Goal: Task Accomplishment & Management: Manage account settings

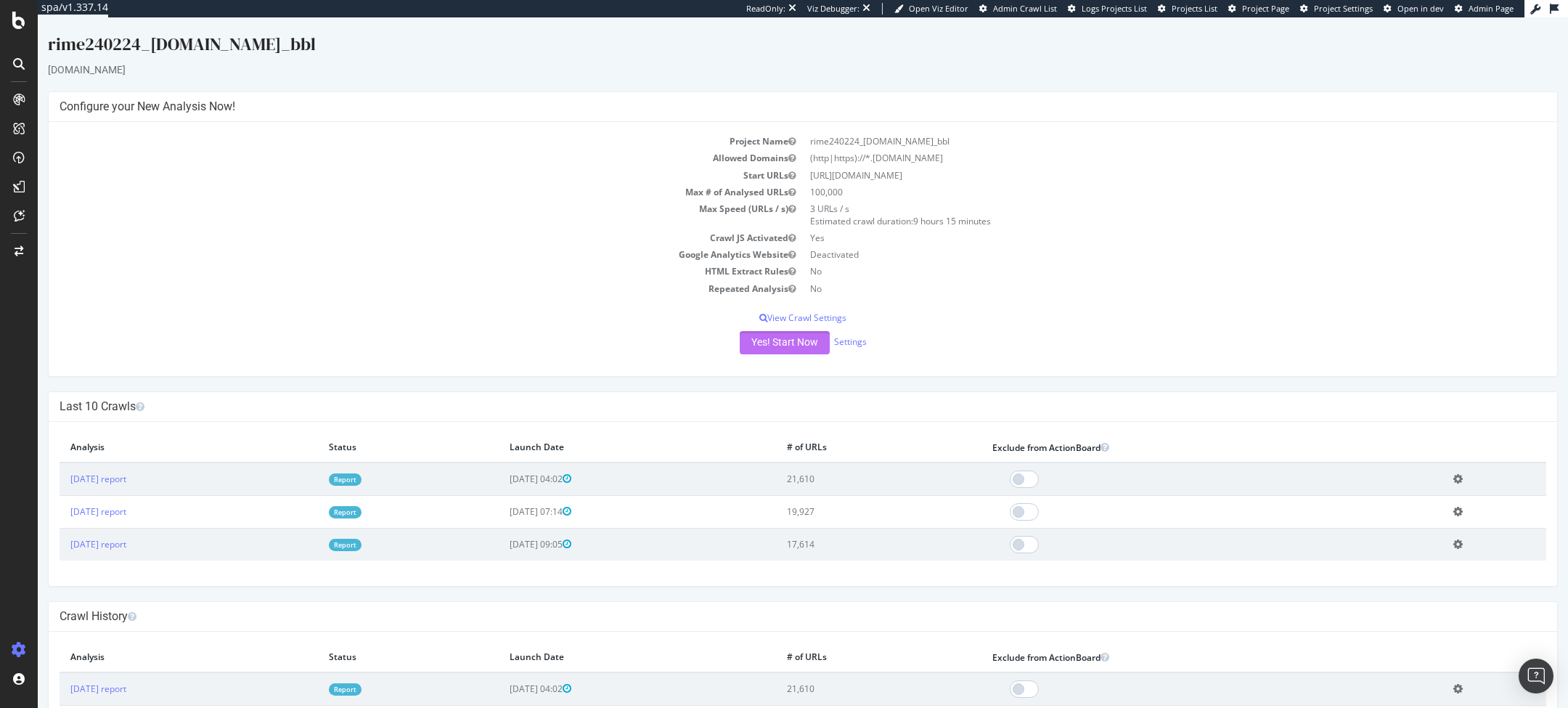
click at [782, 335] on button "Yes! Start Now" at bounding box center [785, 342] width 90 height 23
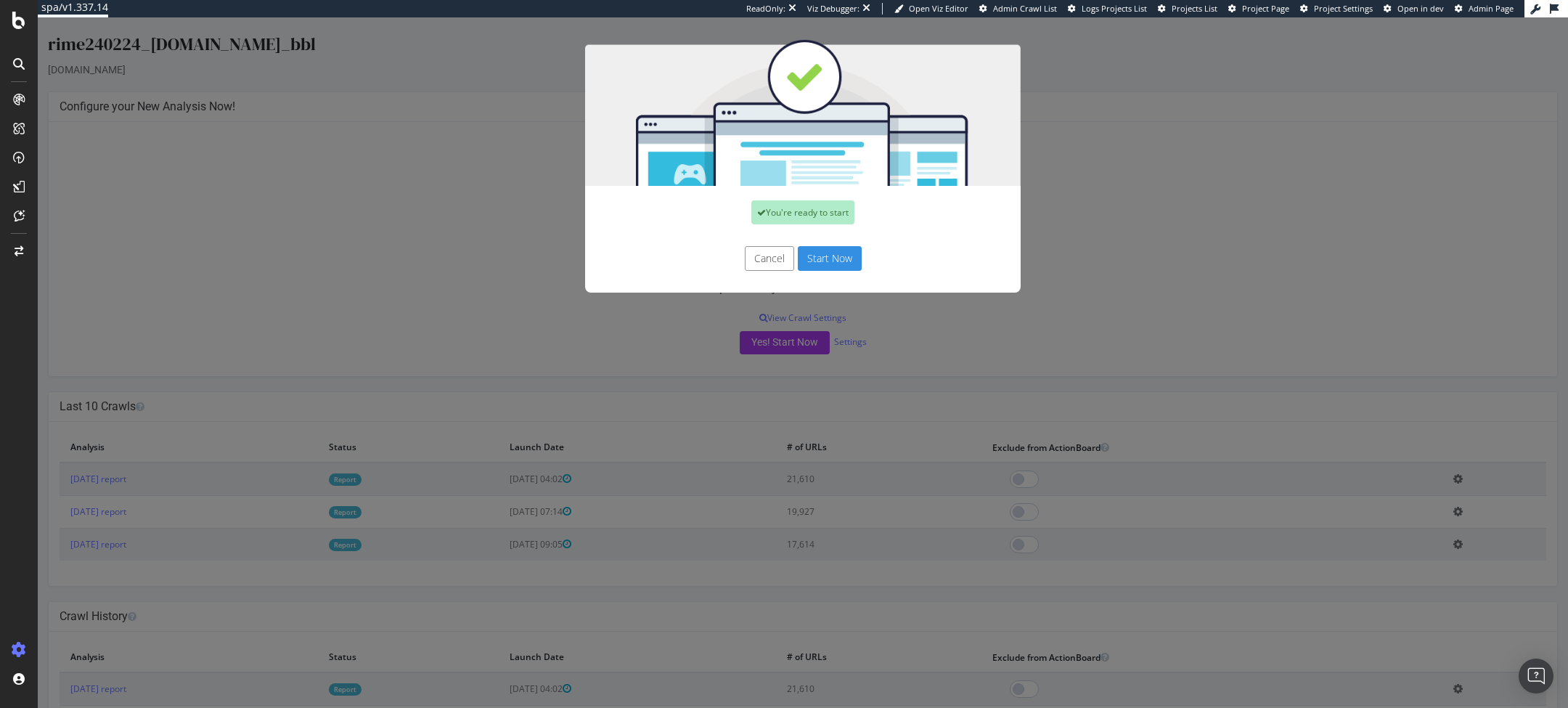
click at [859, 258] on button "Start Now" at bounding box center [829, 259] width 64 height 25
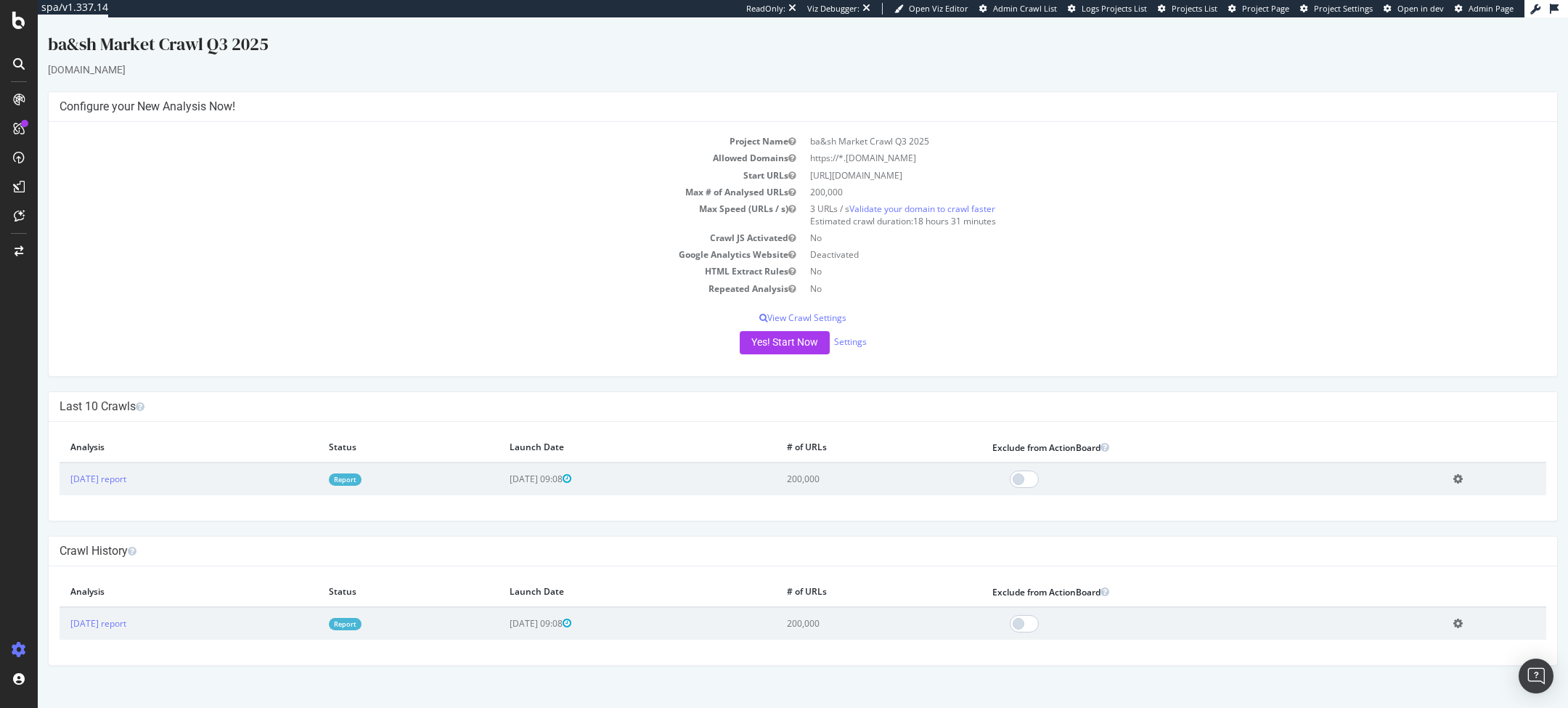
click at [361, 477] on link "Report" at bounding box center [345, 479] width 33 height 12
click at [853, 338] on link "Settings" at bounding box center [850, 342] width 33 height 12
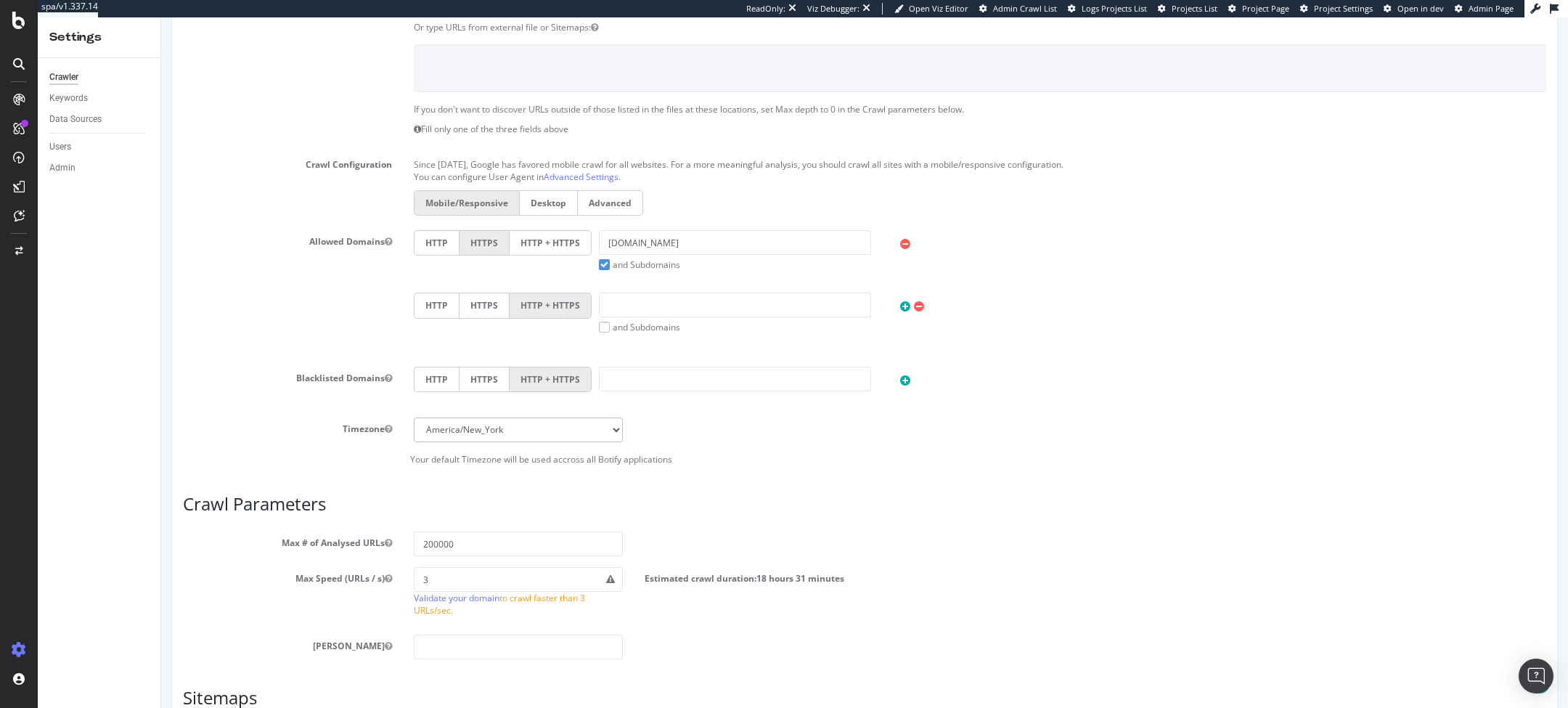
scroll to position [292, 0]
click at [431, 541] on input "200000" at bounding box center [518, 541] width 209 height 25
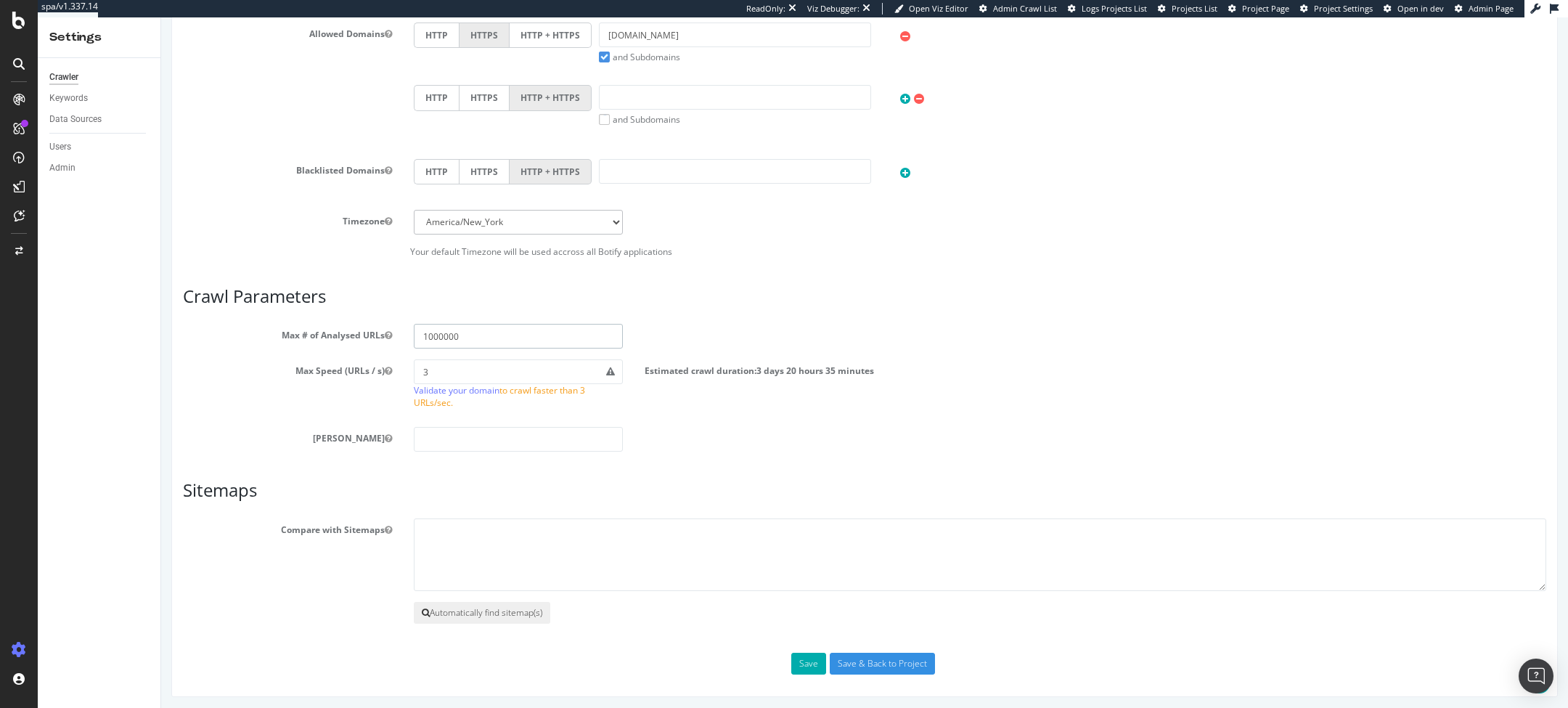
type input "1000000"
click at [465, 605] on button "Automatically find sitemap(s)" at bounding box center [482, 613] width 137 height 22
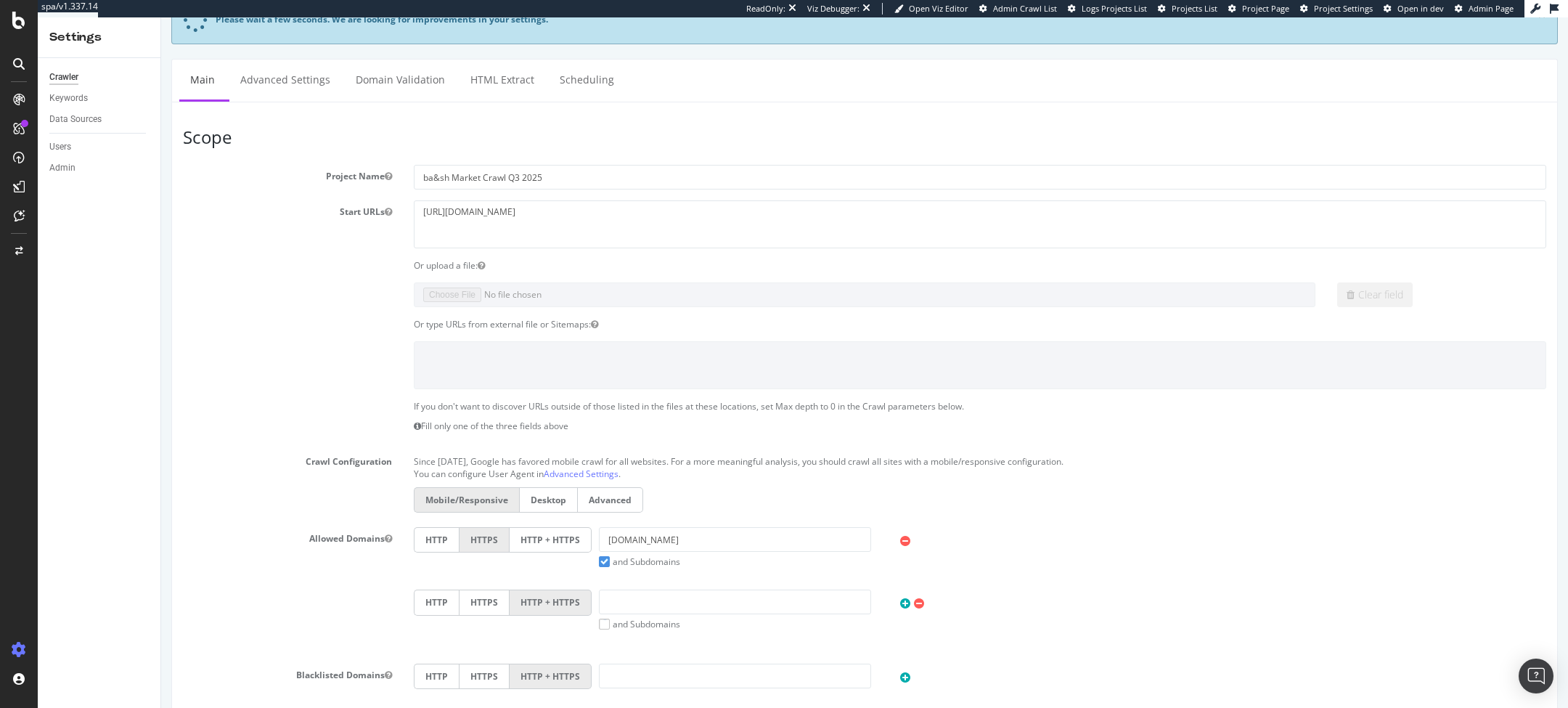
scroll to position [0, 0]
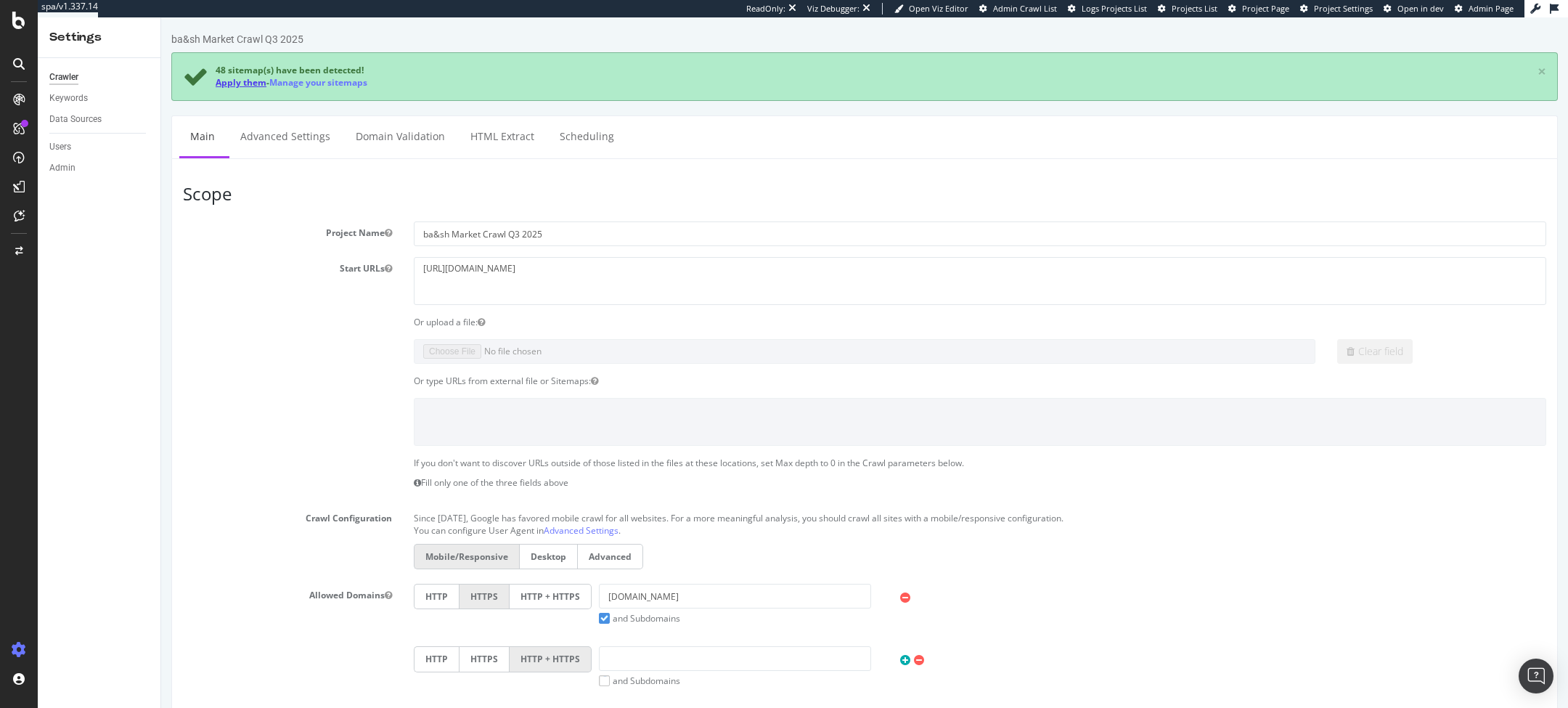
click at [227, 87] on link "Apply them" at bounding box center [241, 82] width 51 height 12
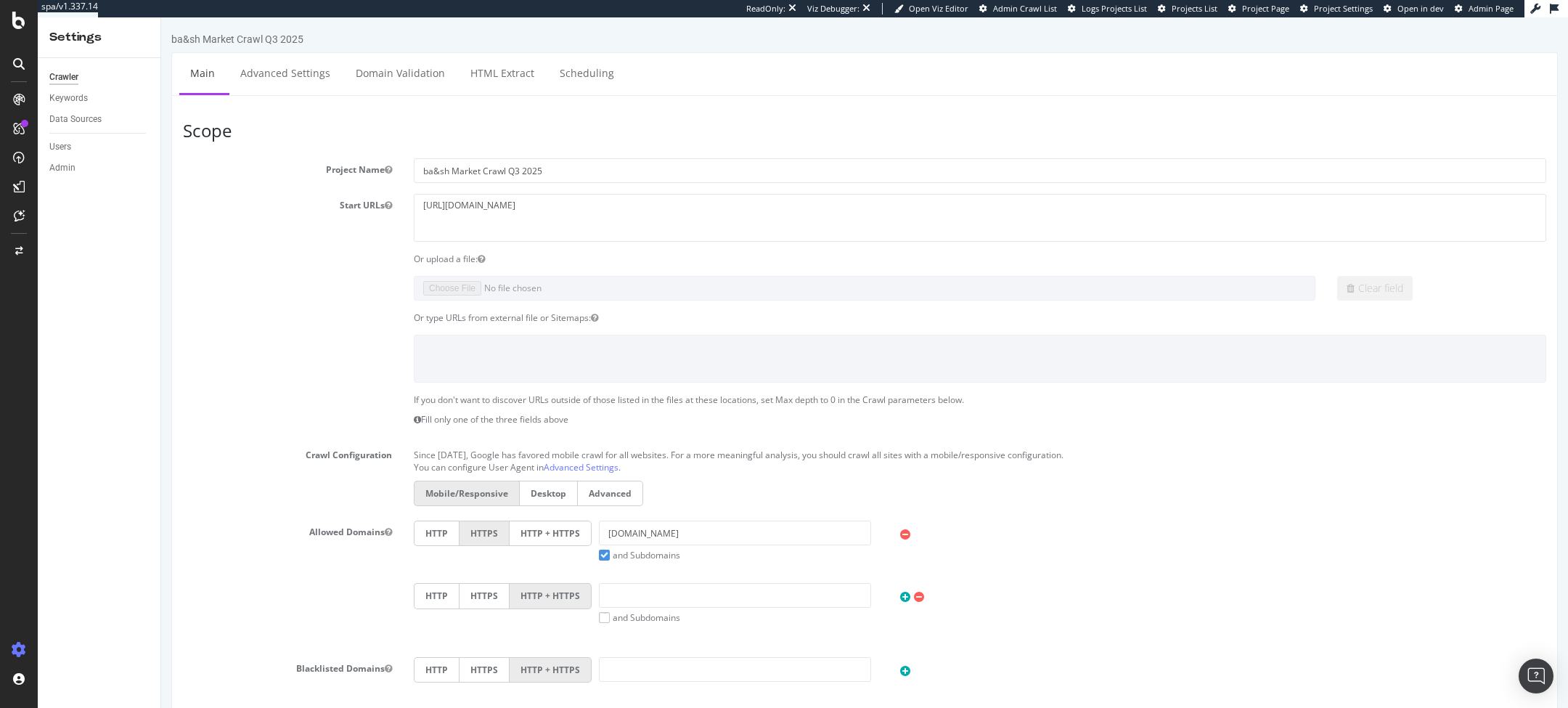
scroll to position [499, 0]
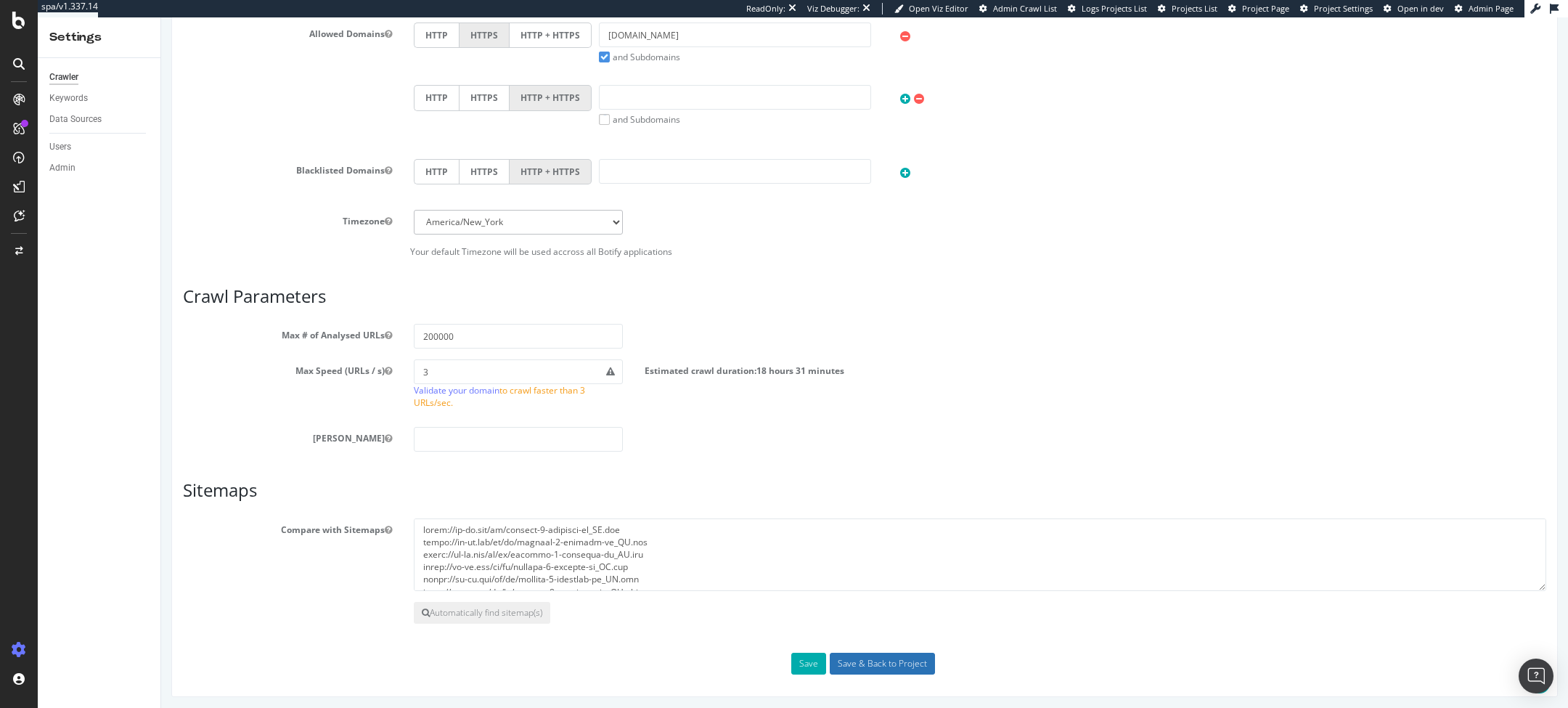
click at [851, 653] on input "Save & Back to Project" at bounding box center [882, 664] width 105 height 22
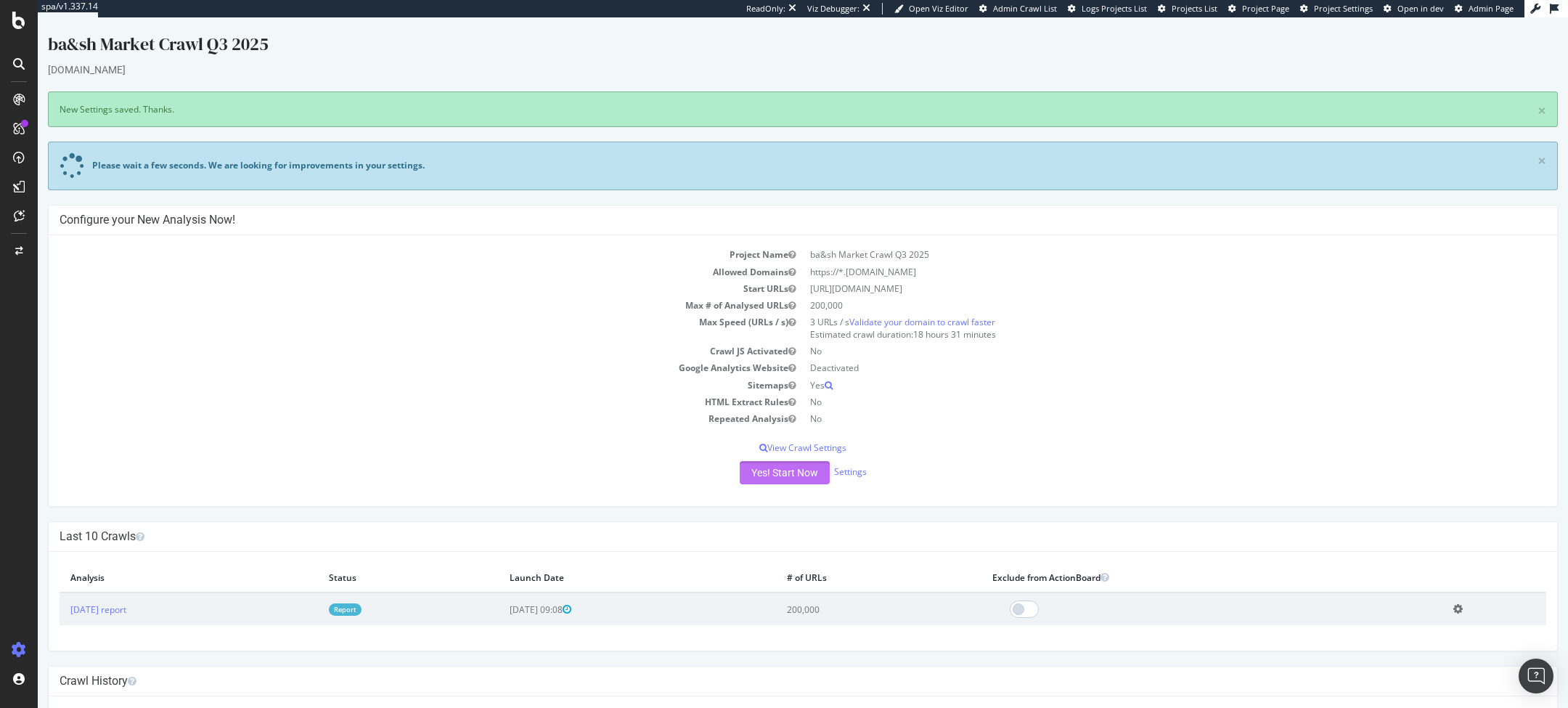
click at [794, 472] on button "Yes! Start Now" at bounding box center [785, 473] width 90 height 23
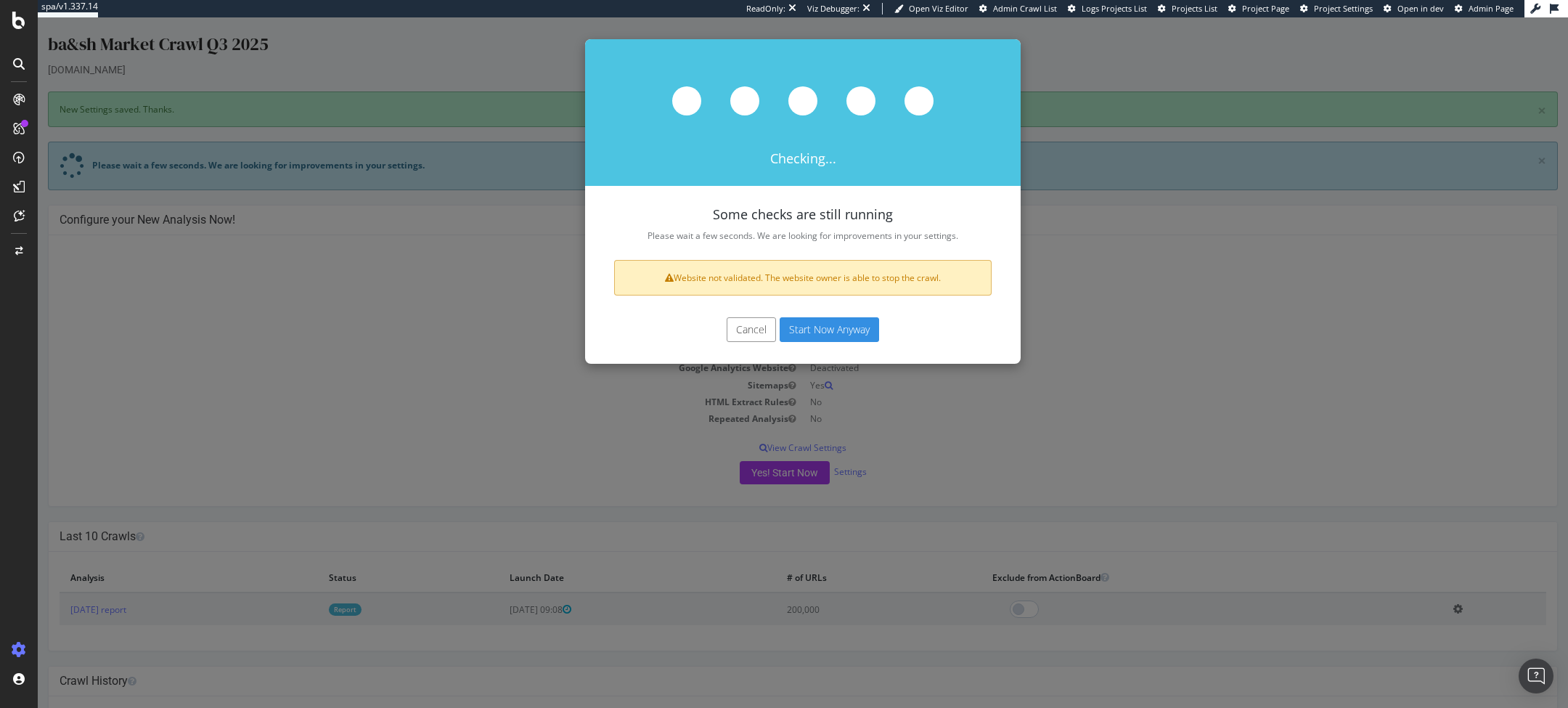
click at [803, 329] on button "Start Now Anyway" at bounding box center [829, 329] width 100 height 25
